Goal: Task Accomplishment & Management: Use online tool/utility

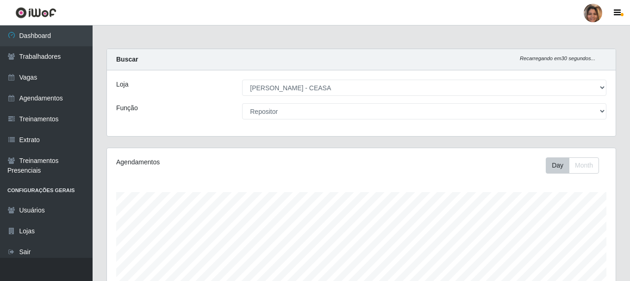
select select "474"
select select "24"
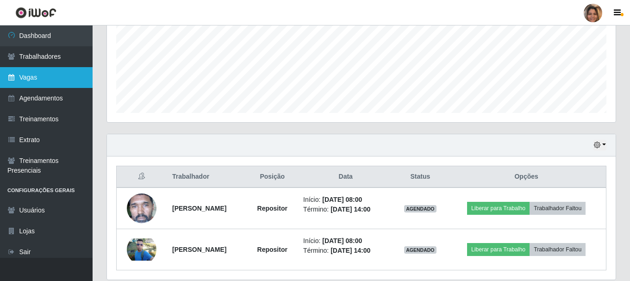
scroll to position [192, 509]
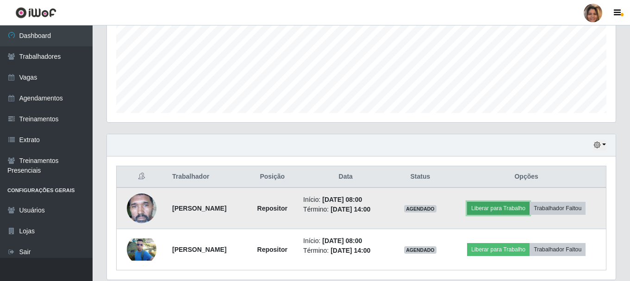
click at [515, 212] on button "Liberar para Trabalho" at bounding box center [498, 208] width 63 height 13
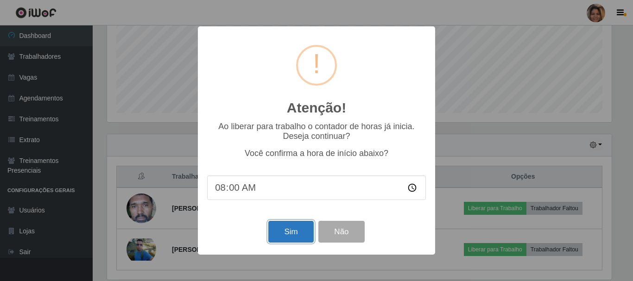
click at [299, 241] on button "Sim" at bounding box center [290, 232] width 45 height 22
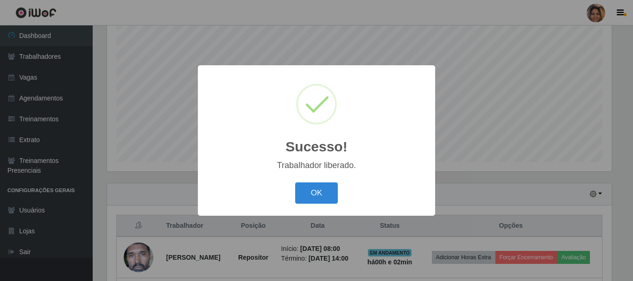
click at [306, 182] on div "OK Cancel" at bounding box center [316, 193] width 219 height 26
click at [310, 192] on button "OK" at bounding box center [316, 193] width 43 height 22
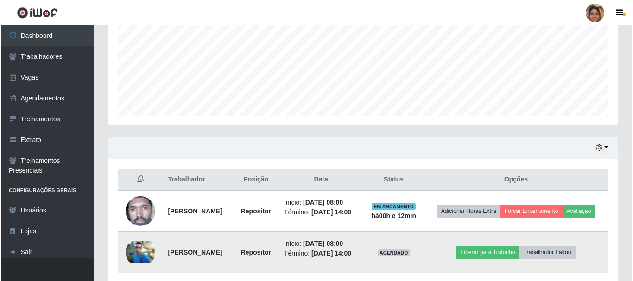
scroll to position [265, 0]
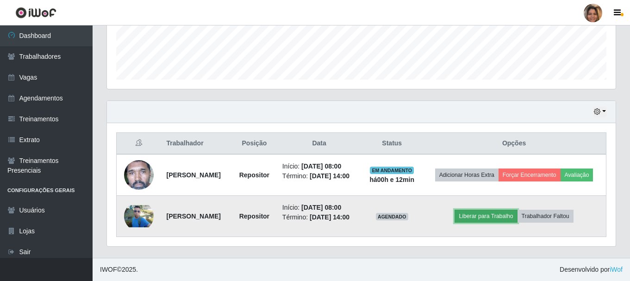
click at [503, 215] on button "Liberar para Trabalho" at bounding box center [486, 216] width 63 height 13
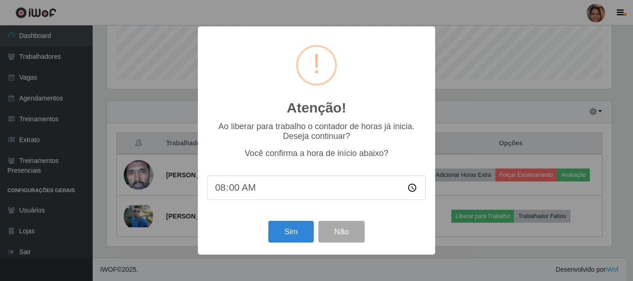
click at [236, 194] on input "08:00" at bounding box center [316, 188] width 219 height 25
type input "08:13"
click at [299, 233] on button "Sim" at bounding box center [290, 232] width 45 height 22
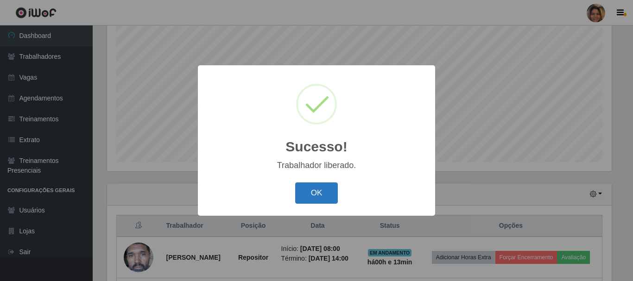
click at [316, 188] on button "OK" at bounding box center [316, 193] width 43 height 22
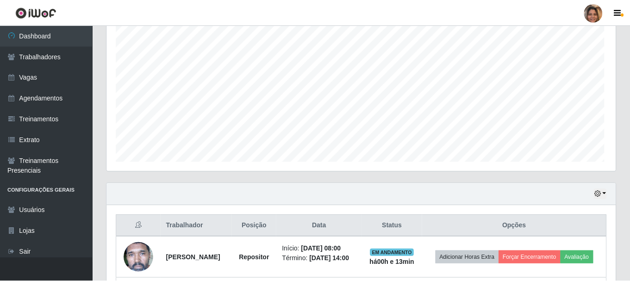
scroll to position [192, 509]
